Goal: Transaction & Acquisition: Purchase product/service

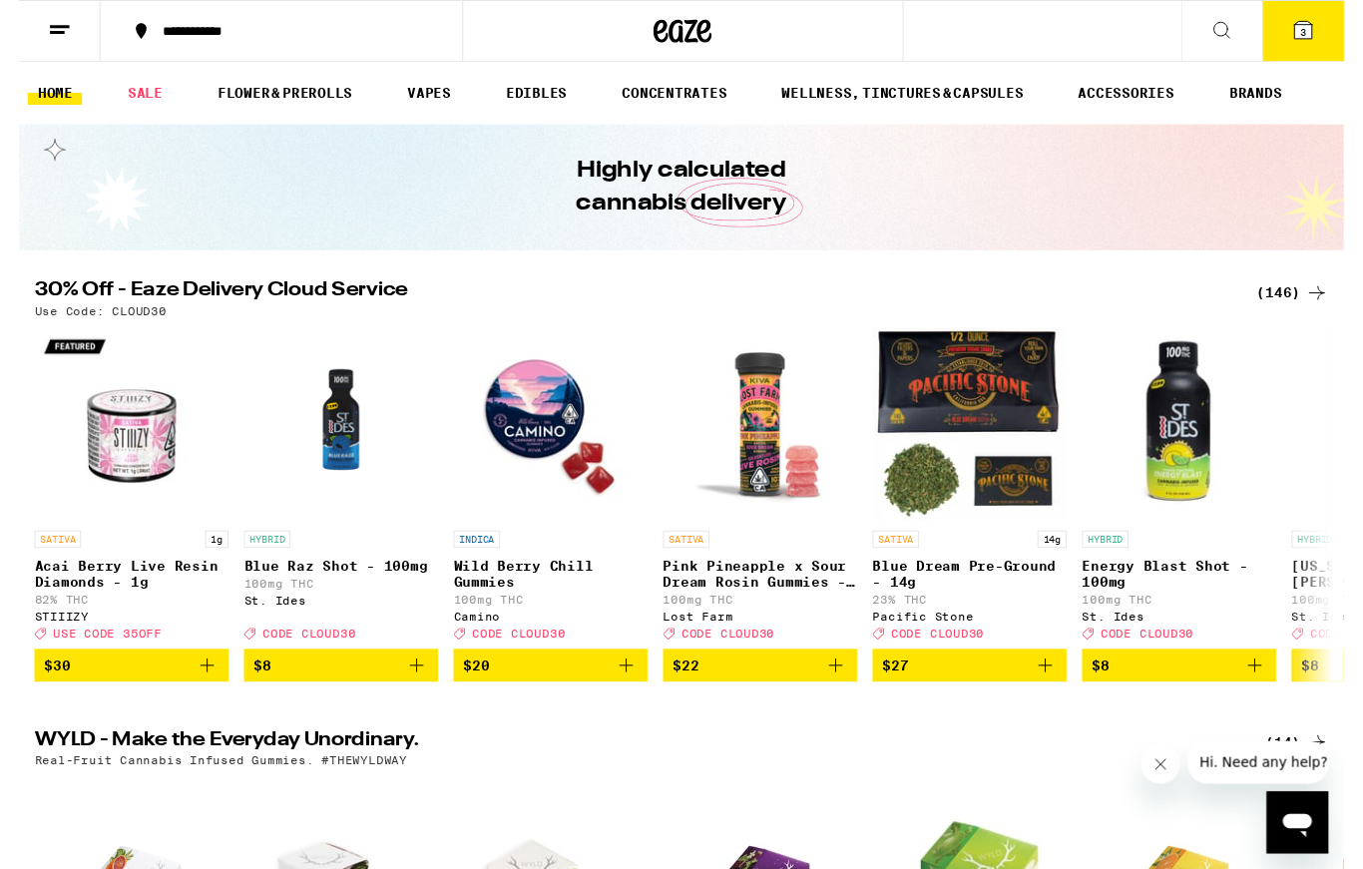
click at [1299, 311] on div "(146)" at bounding box center [1311, 301] width 74 height 24
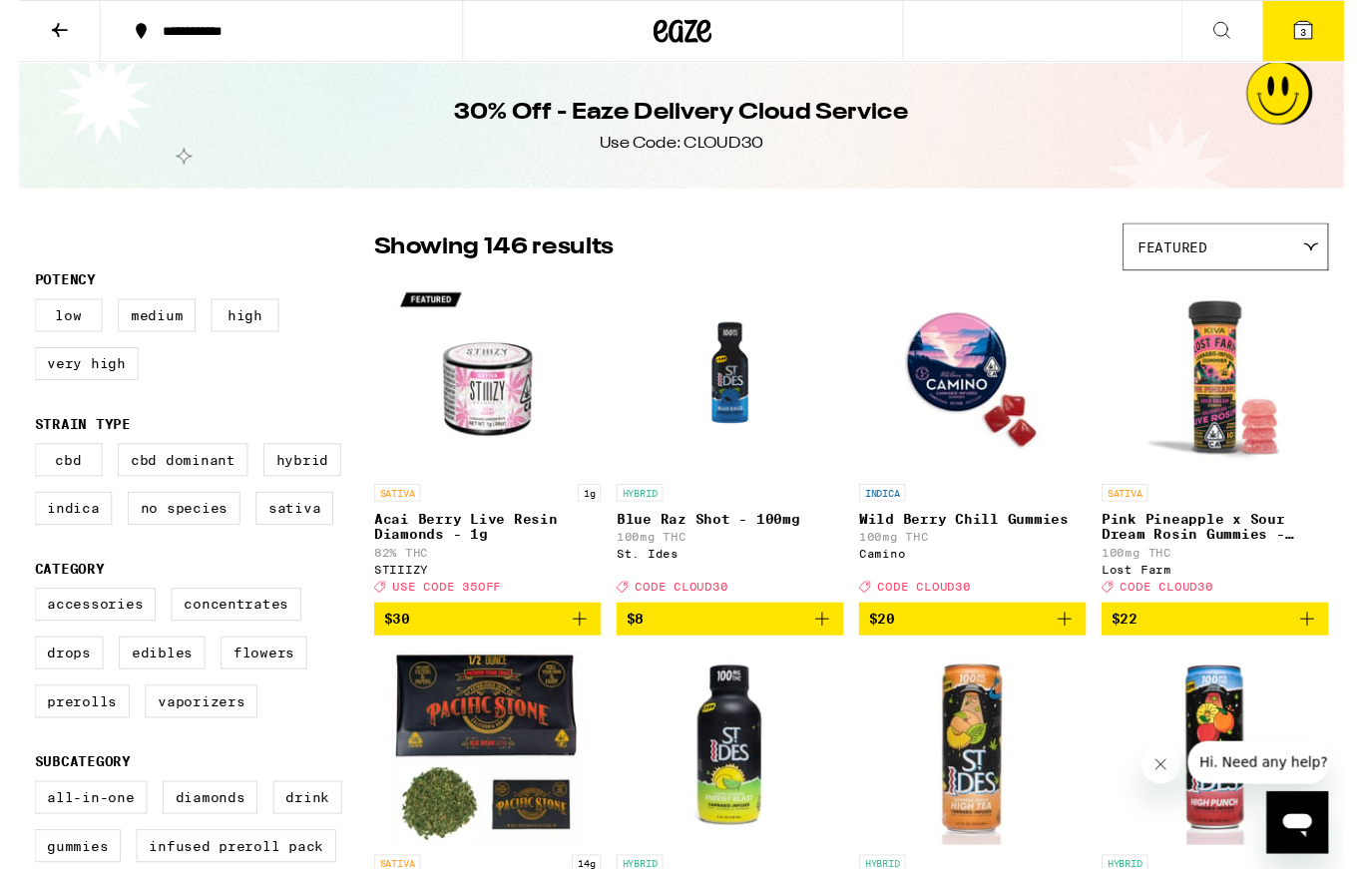
click at [1327, 255] on icon at bounding box center [1330, 254] width 16 height 9
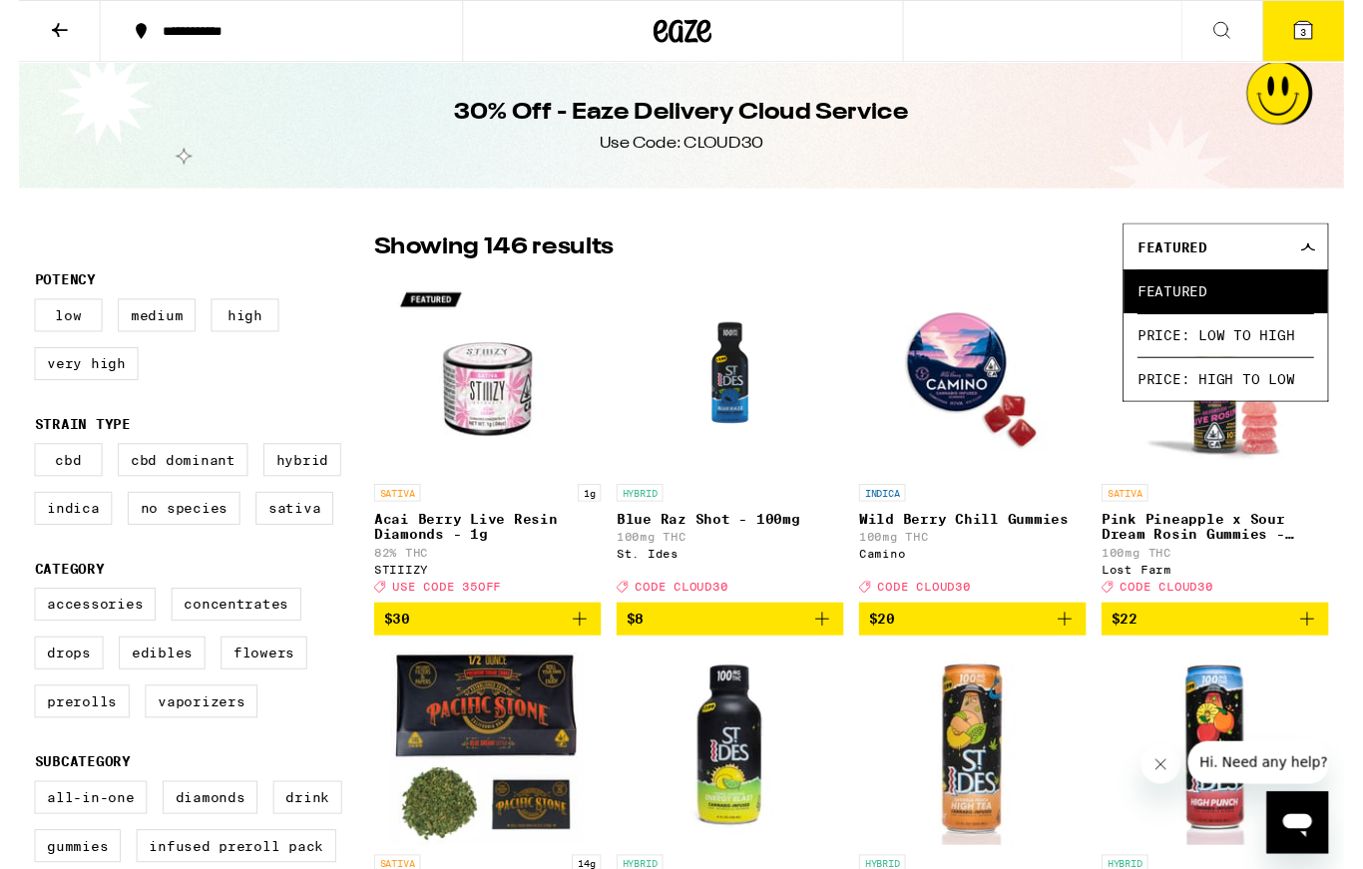
click at [254, 689] on label "Flowers" at bounding box center [252, 672] width 89 height 34
click at [21, 609] on input "Flowers" at bounding box center [20, 608] width 1 height 1
checkbox input "true"
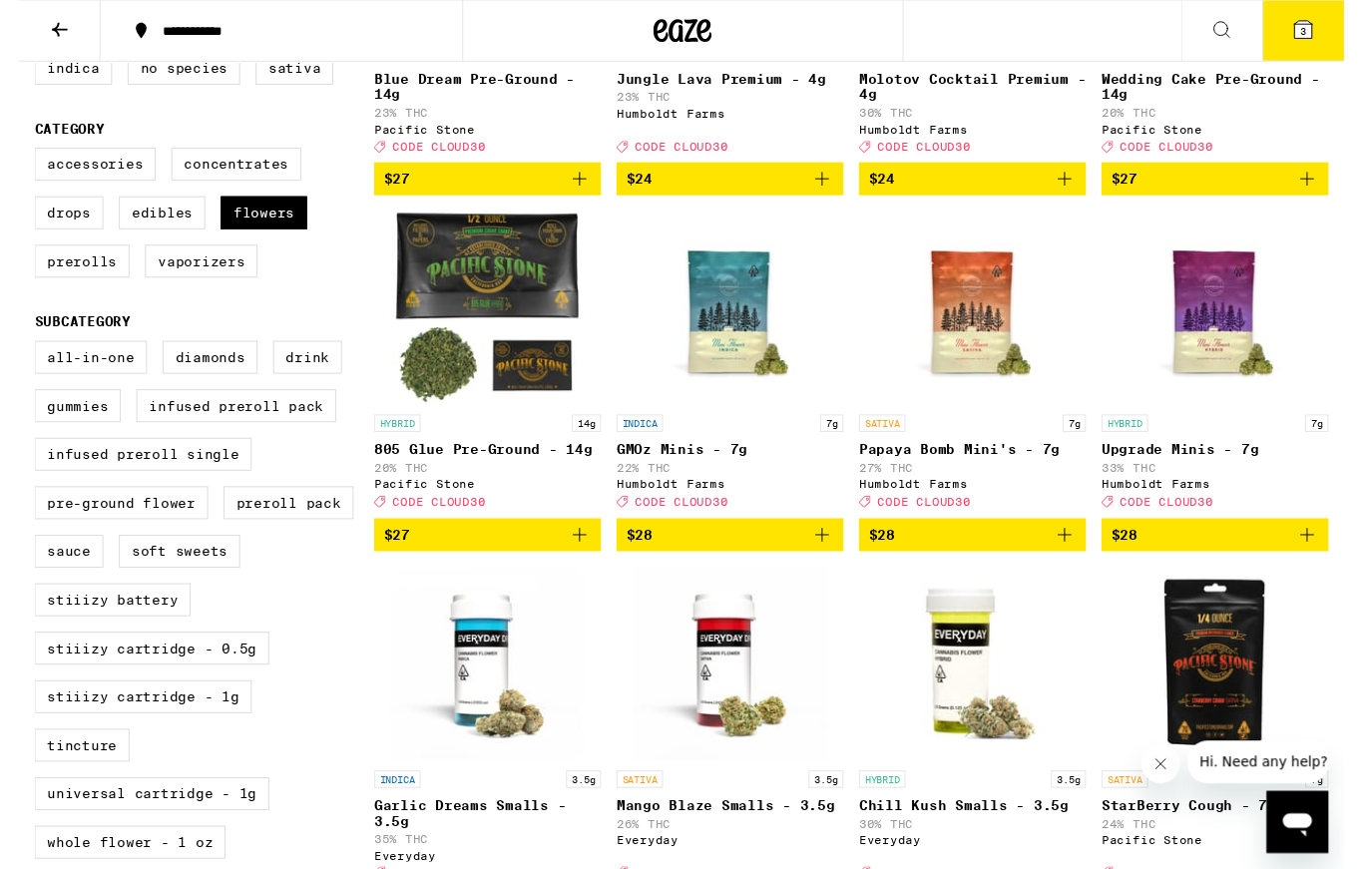
scroll to position [441, 0]
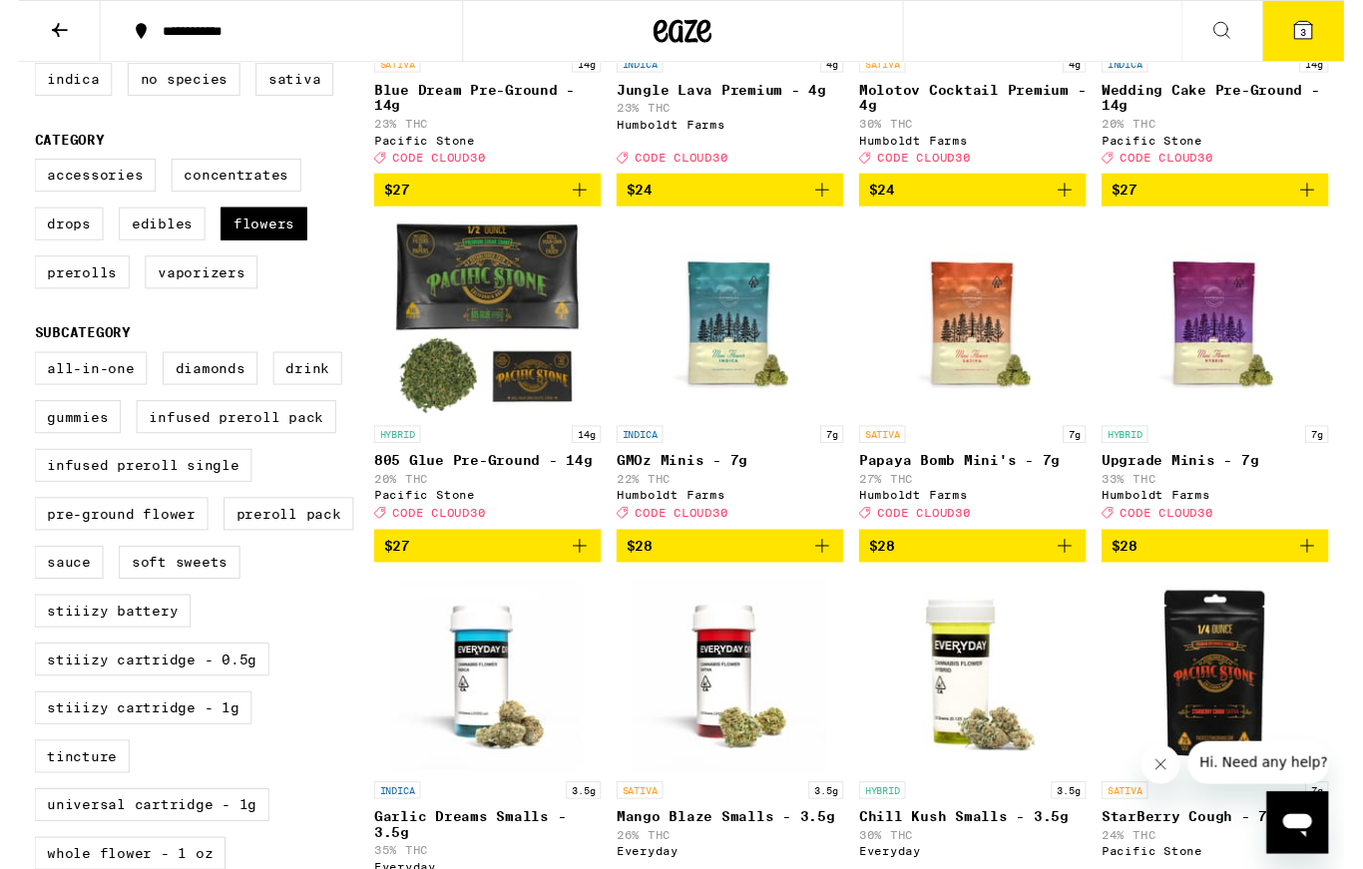
click at [30, 25] on icon at bounding box center [42, 31] width 24 height 24
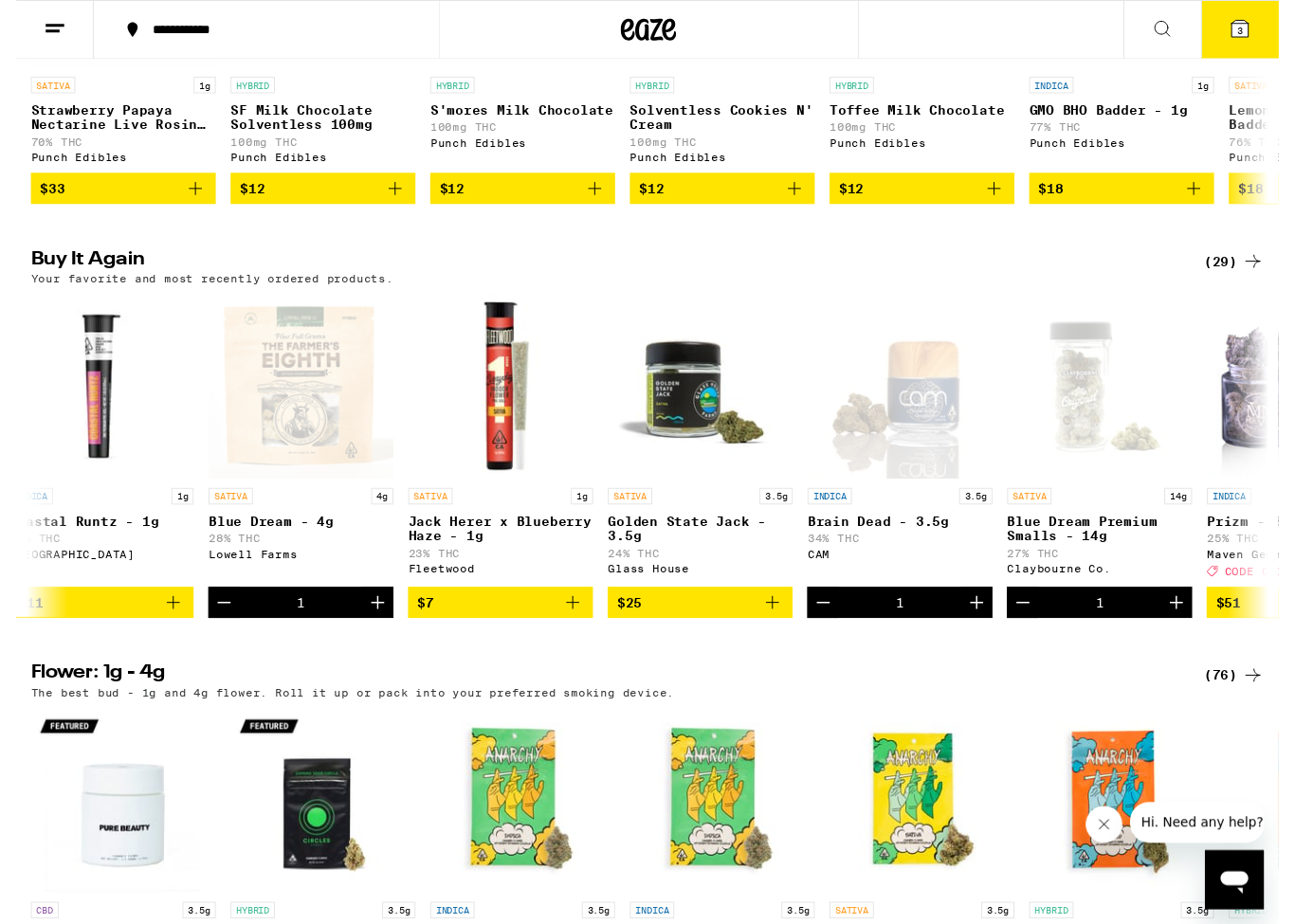
scroll to position [0, 639]
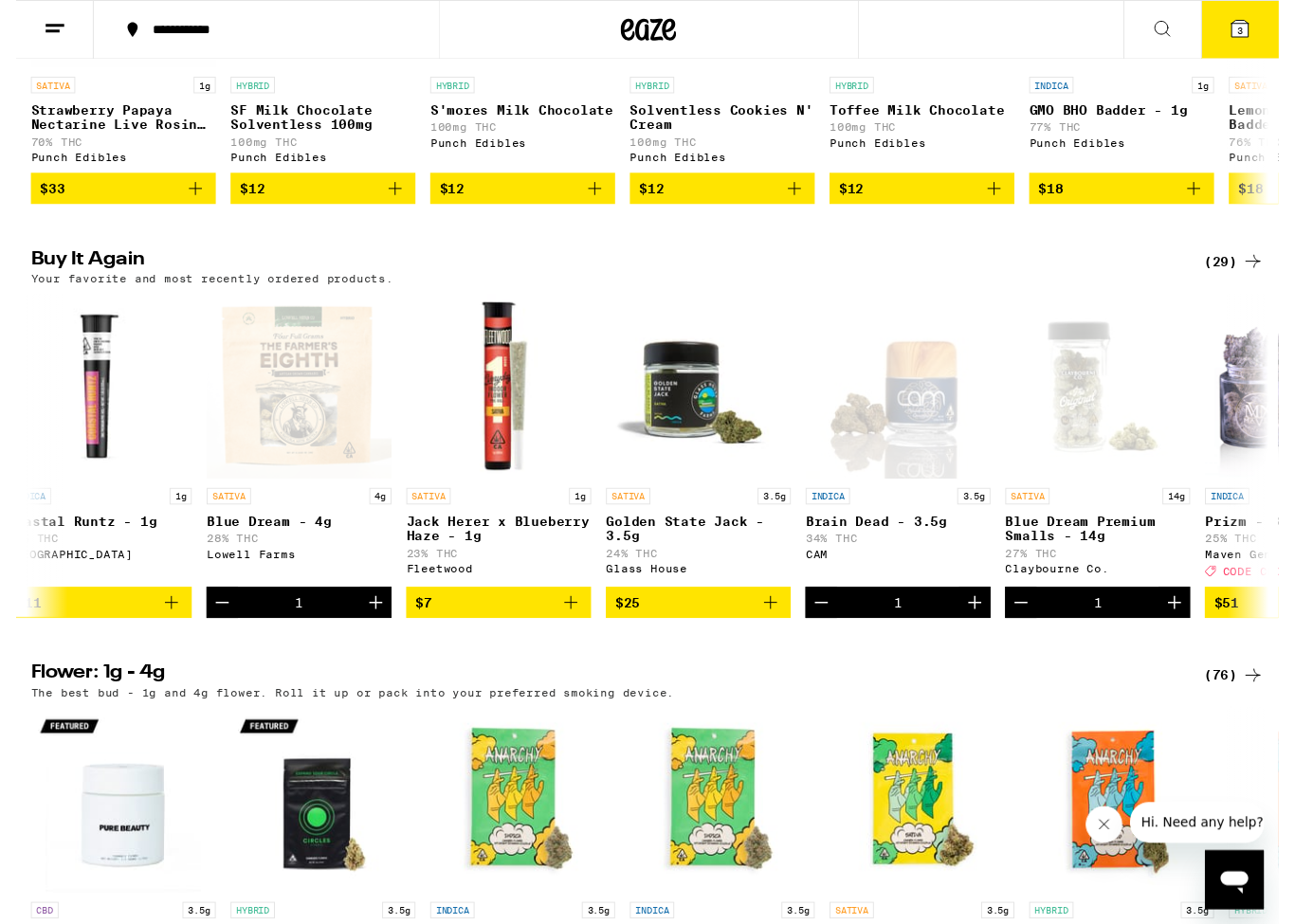
click at [835, 630] on icon "Decrement" at bounding box center [826, 618] width 23 height 23
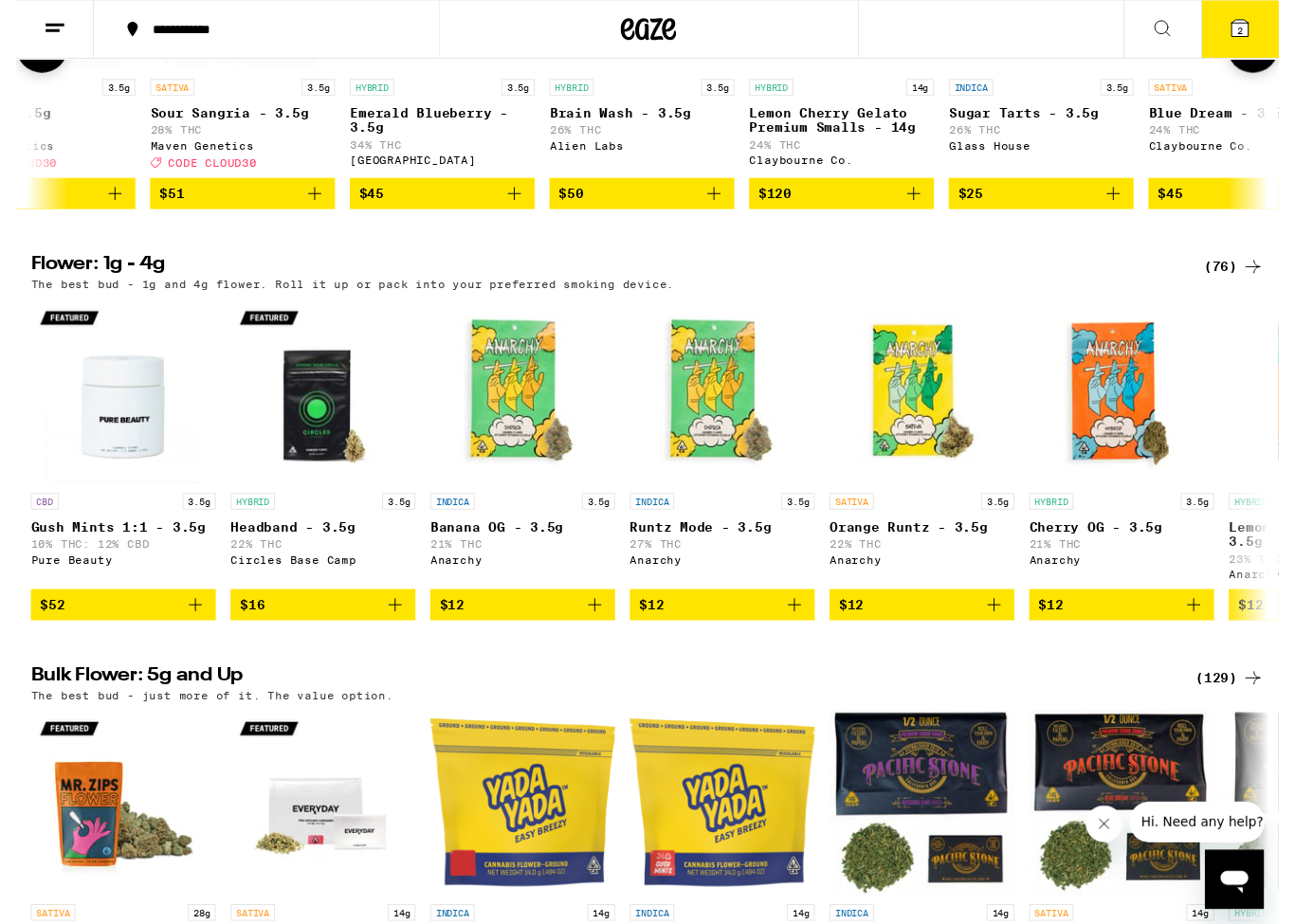
scroll to position [0, 1927]
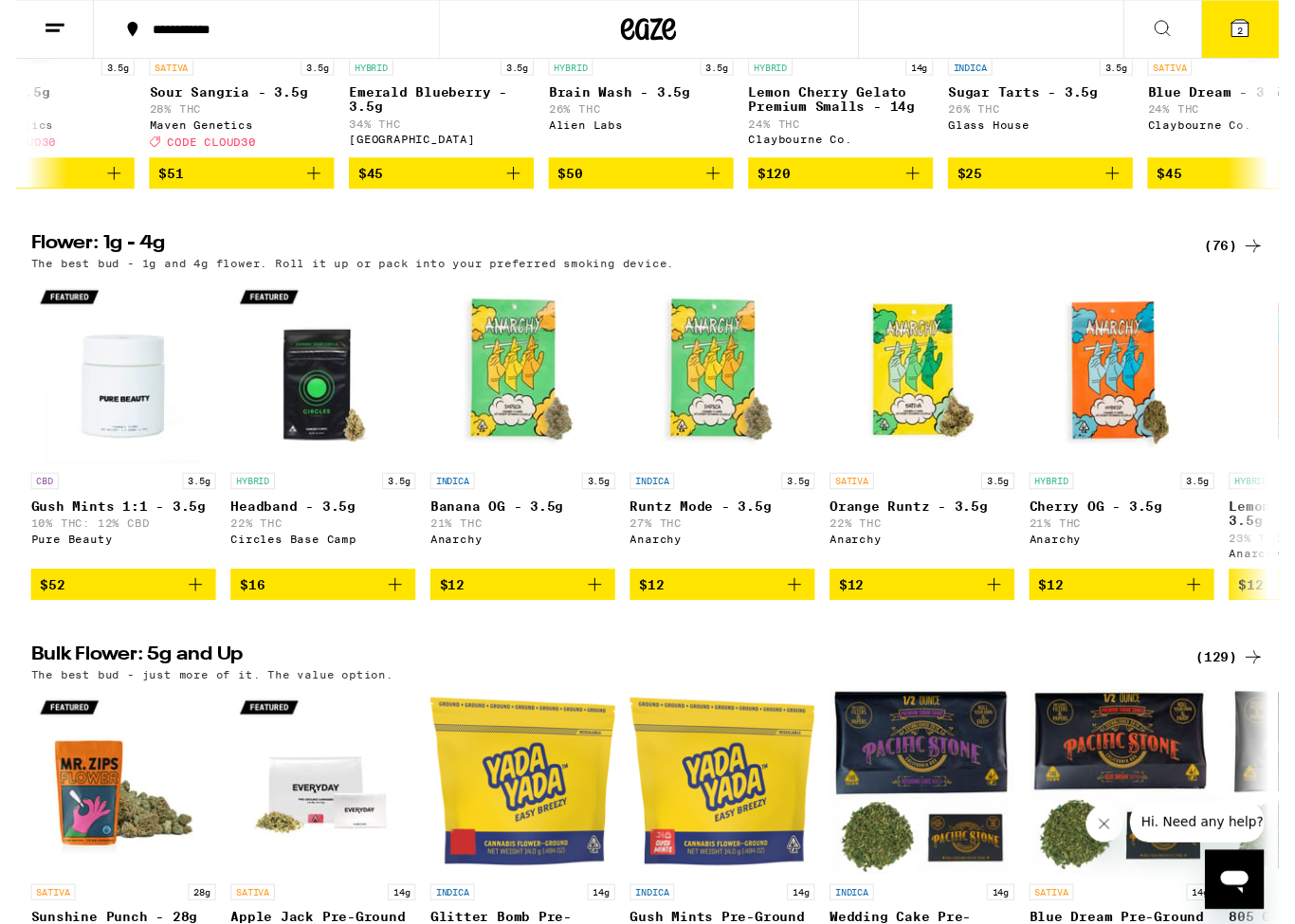
click at [1240, 264] on div "(76)" at bounding box center [1249, 254] width 62 height 23
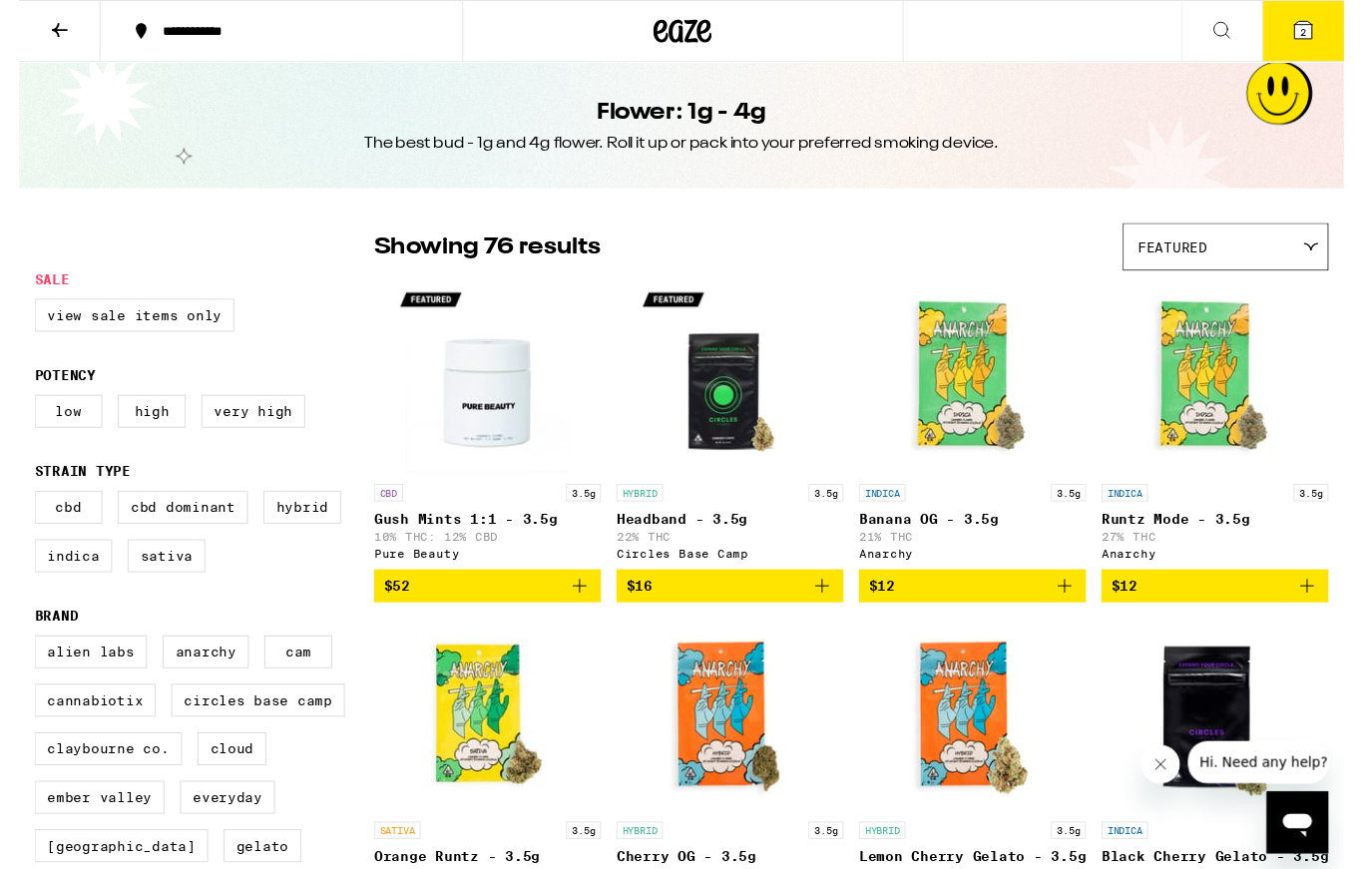
click at [1325, 244] on div "Featured" at bounding box center [1242, 254] width 210 height 47
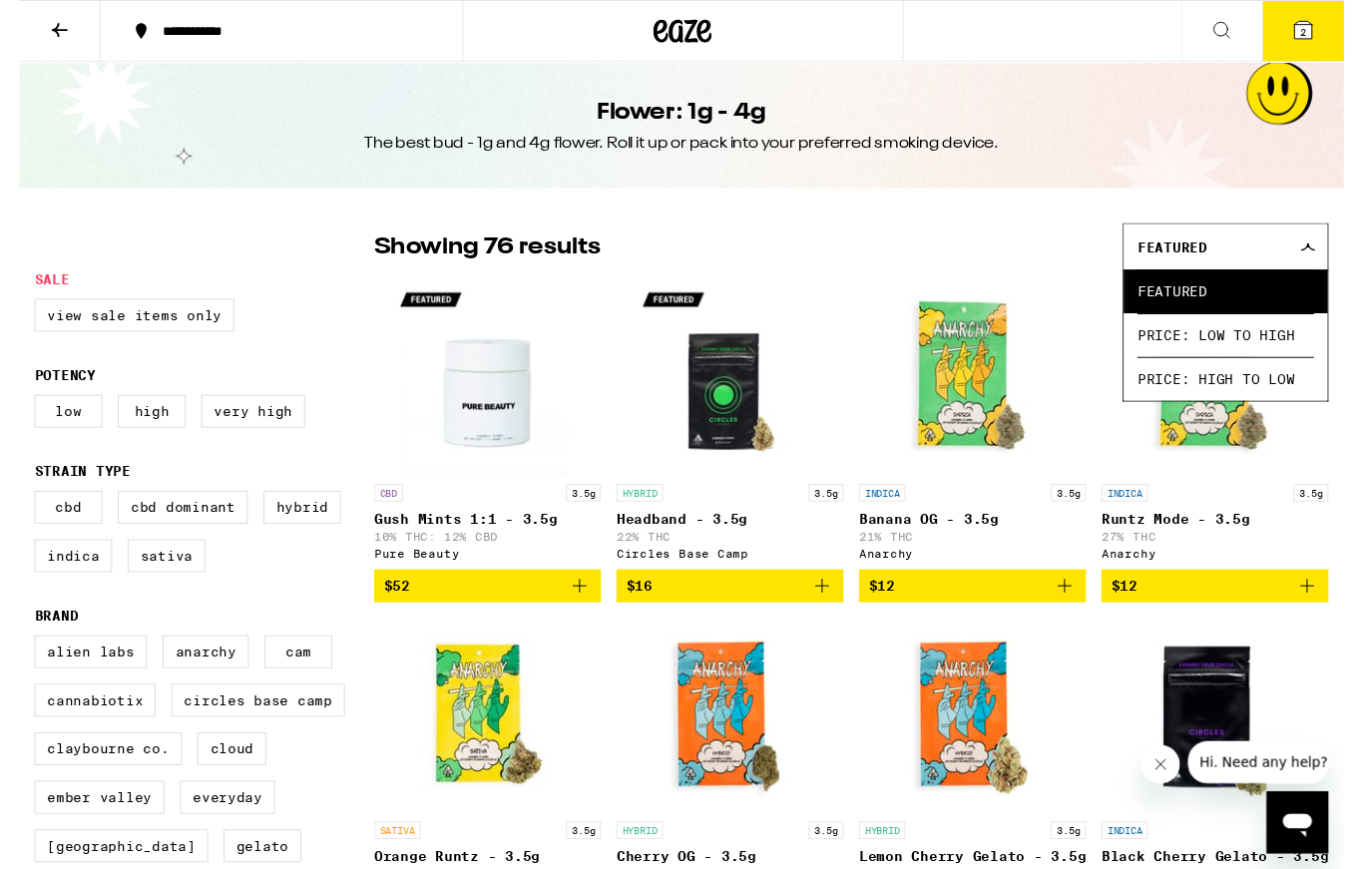
click at [1251, 403] on span "Price: High to Low" at bounding box center [1242, 389] width 182 height 45
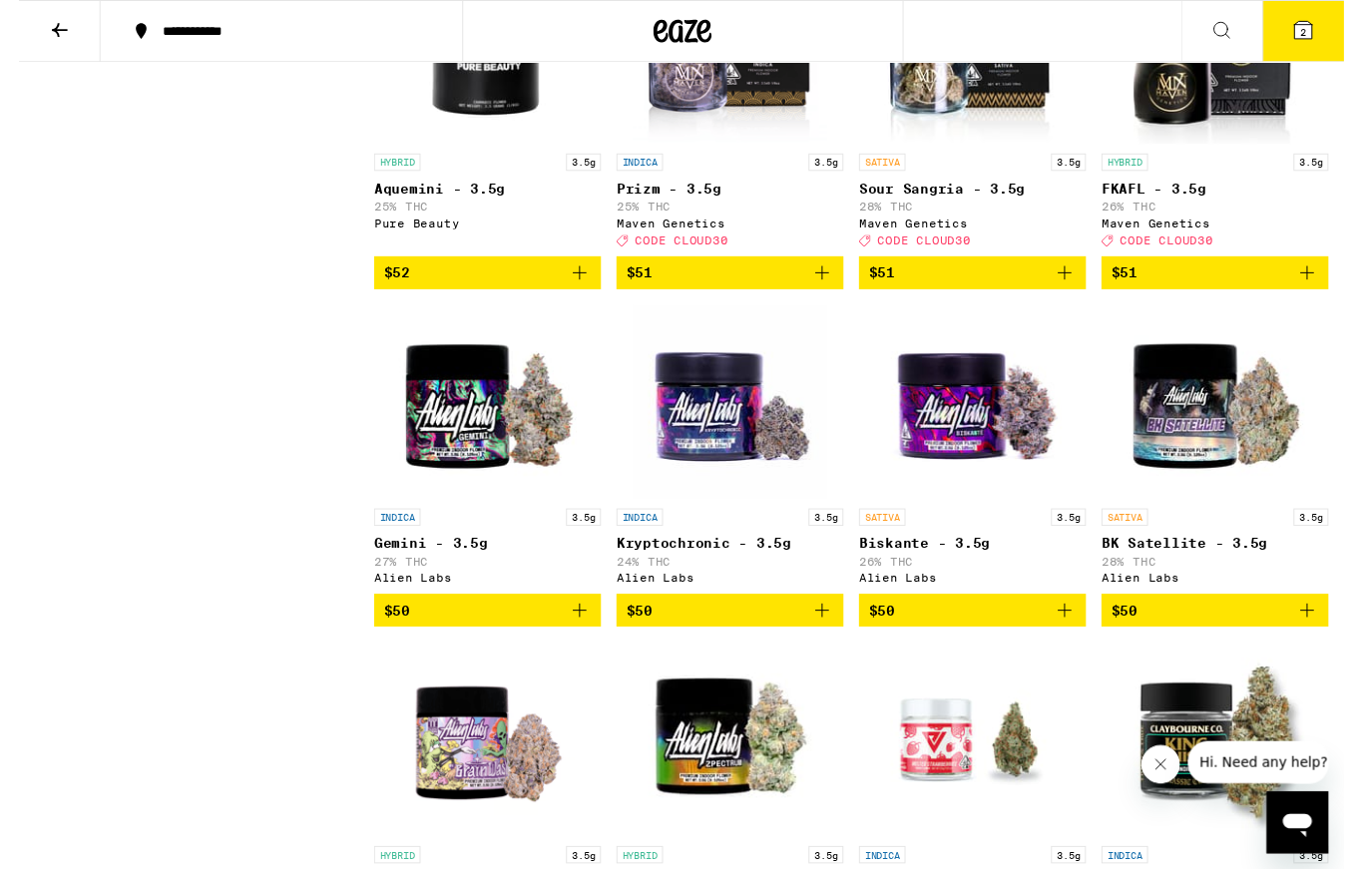
scroll to position [1770, 0]
